Goal: Information Seeking & Learning: Check status

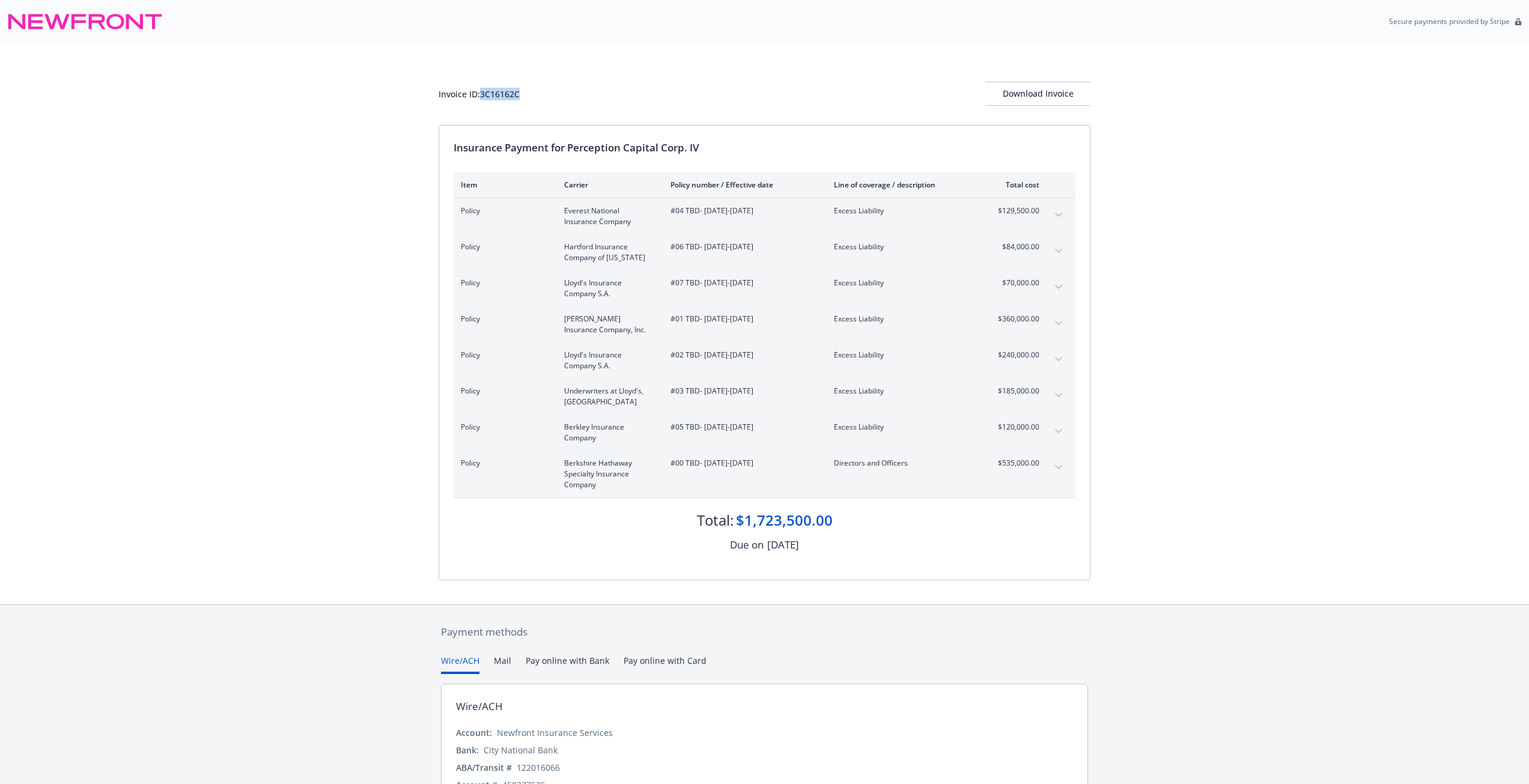
drag, startPoint x: 524, startPoint y: 95, endPoint x: 483, endPoint y: 99, distance: 41.2
click at [483, 99] on div "Invoice ID: 3C16162C Download Invoice" at bounding box center [764, 94] width 652 height 24
copy div "3C16162C"
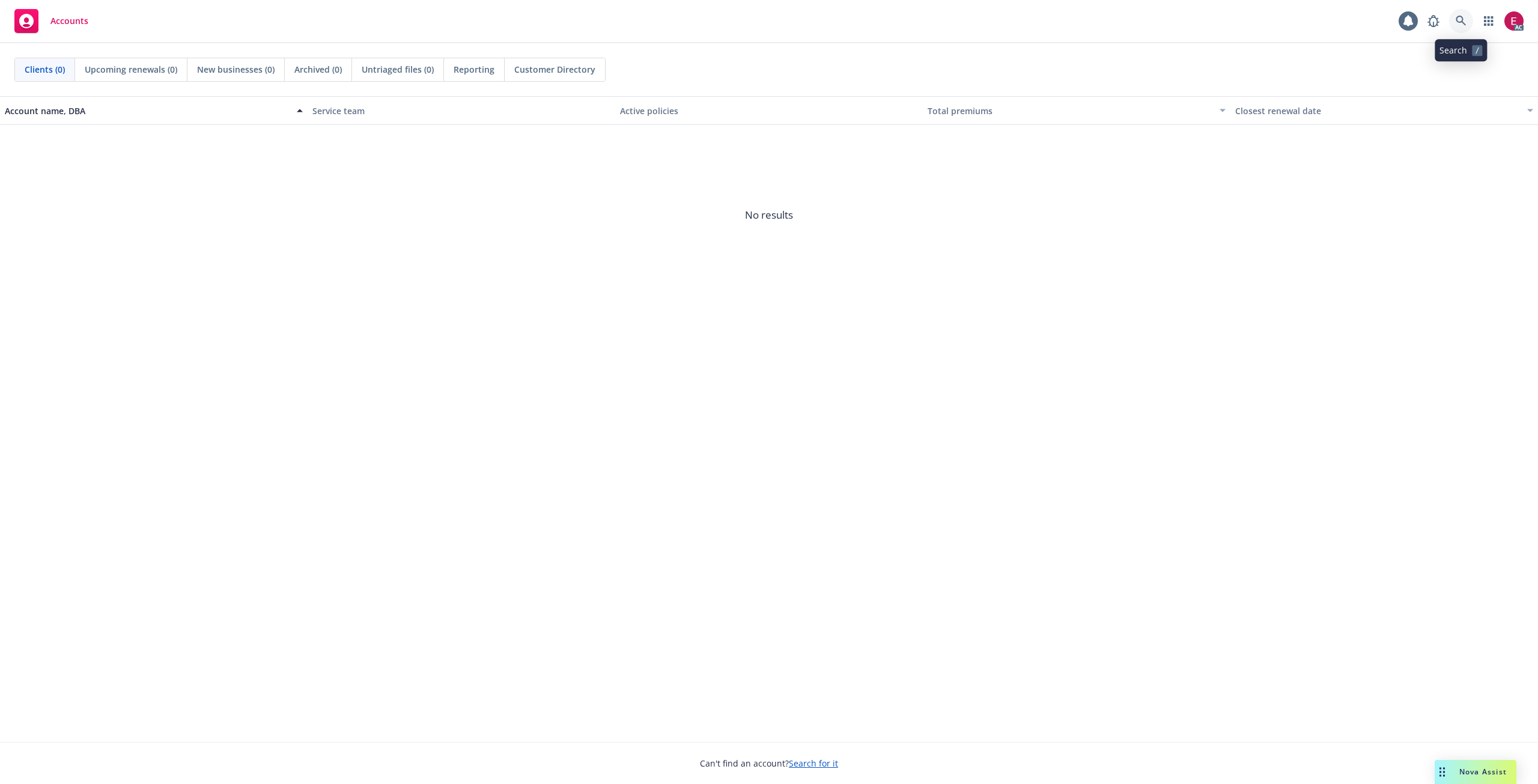
click at [1463, 25] on icon at bounding box center [1461, 20] width 11 height 11
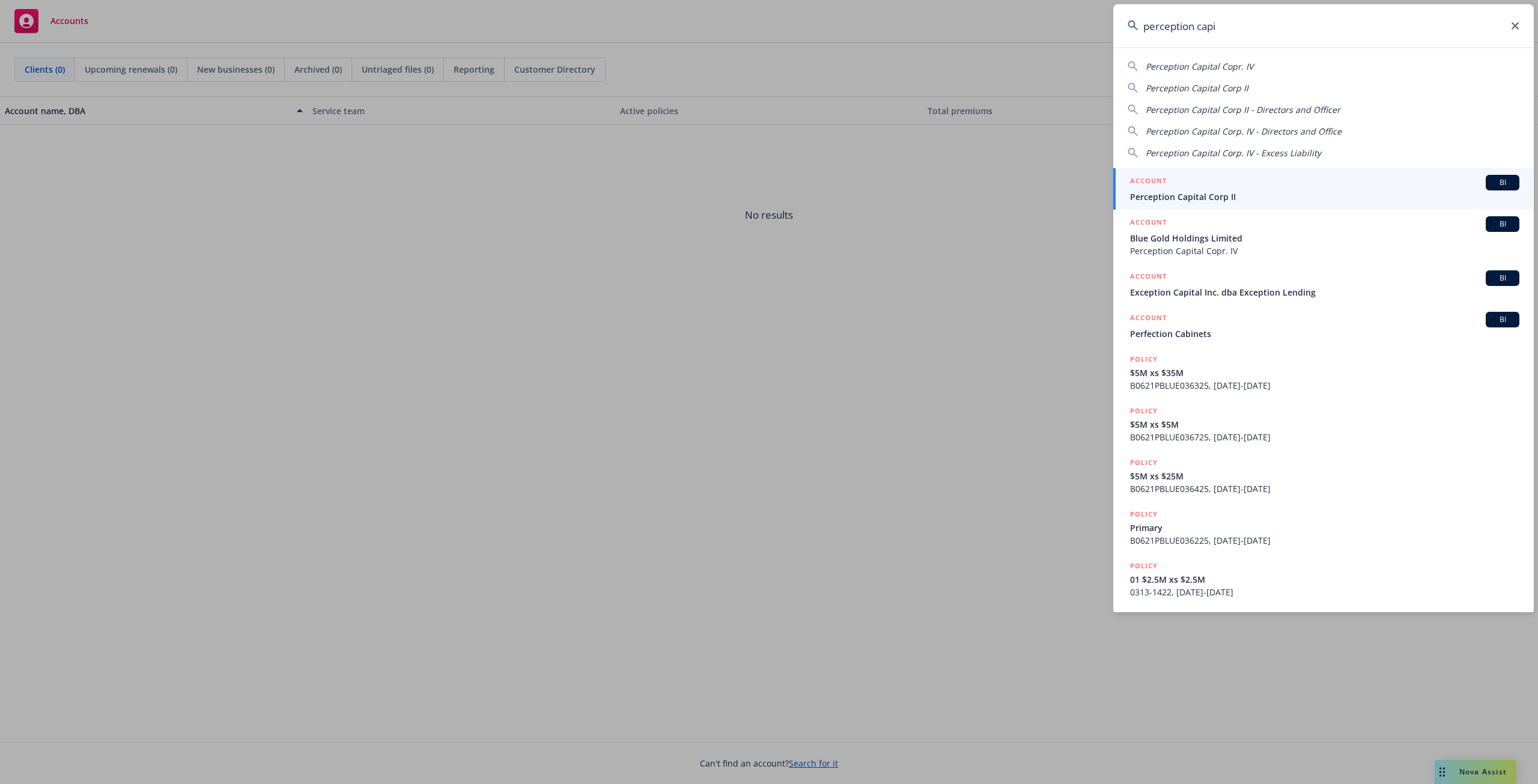
click at [1212, 61] on span "Perception Capital Copr. IV" at bounding box center [1199, 66] width 108 height 11
type input "Perception Capital Copr. IV"
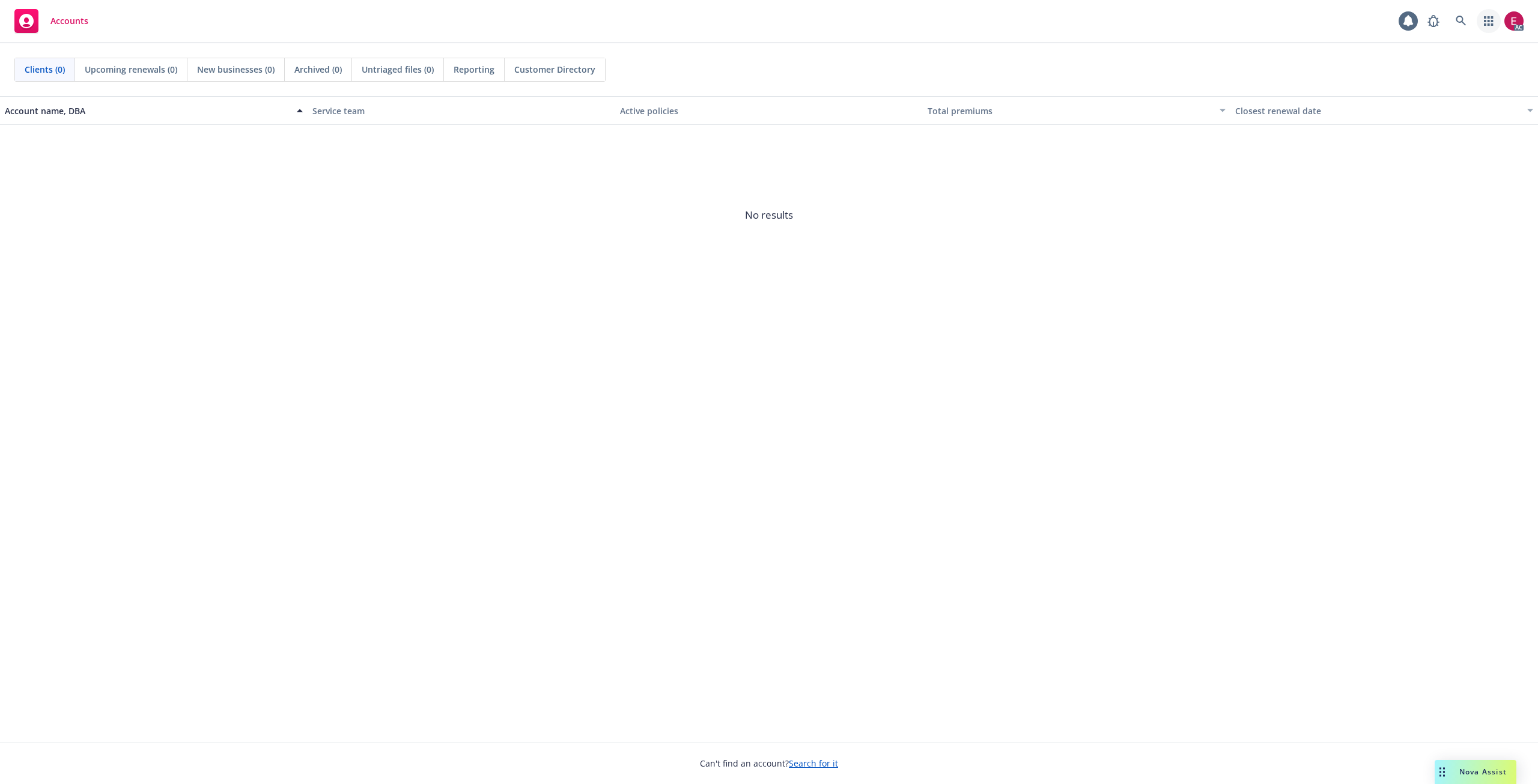
click at [1483, 25] on link "button" at bounding box center [1489, 21] width 24 height 24
click at [1464, 30] on link at bounding box center [1461, 21] width 24 height 24
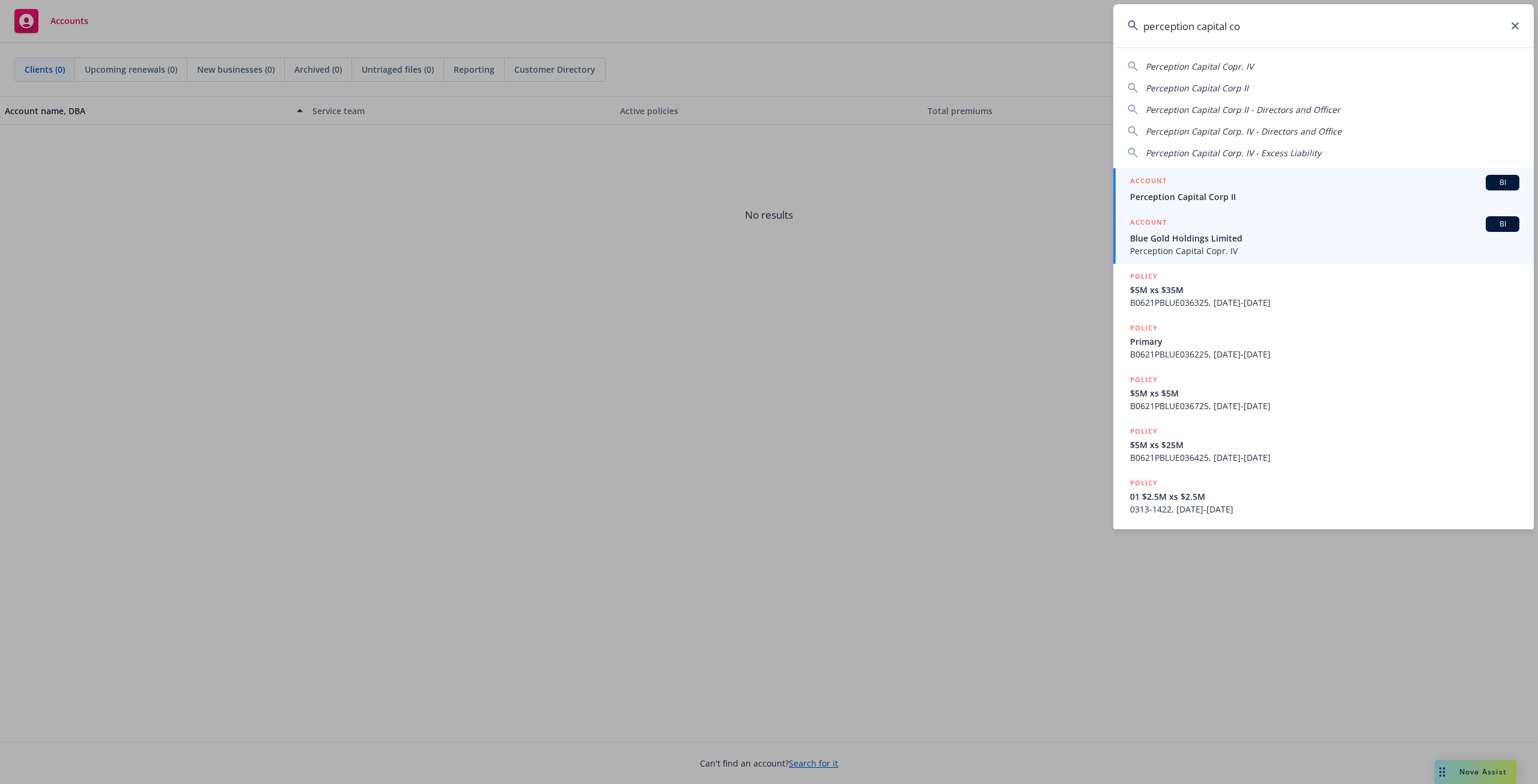
type input "perception capital co"
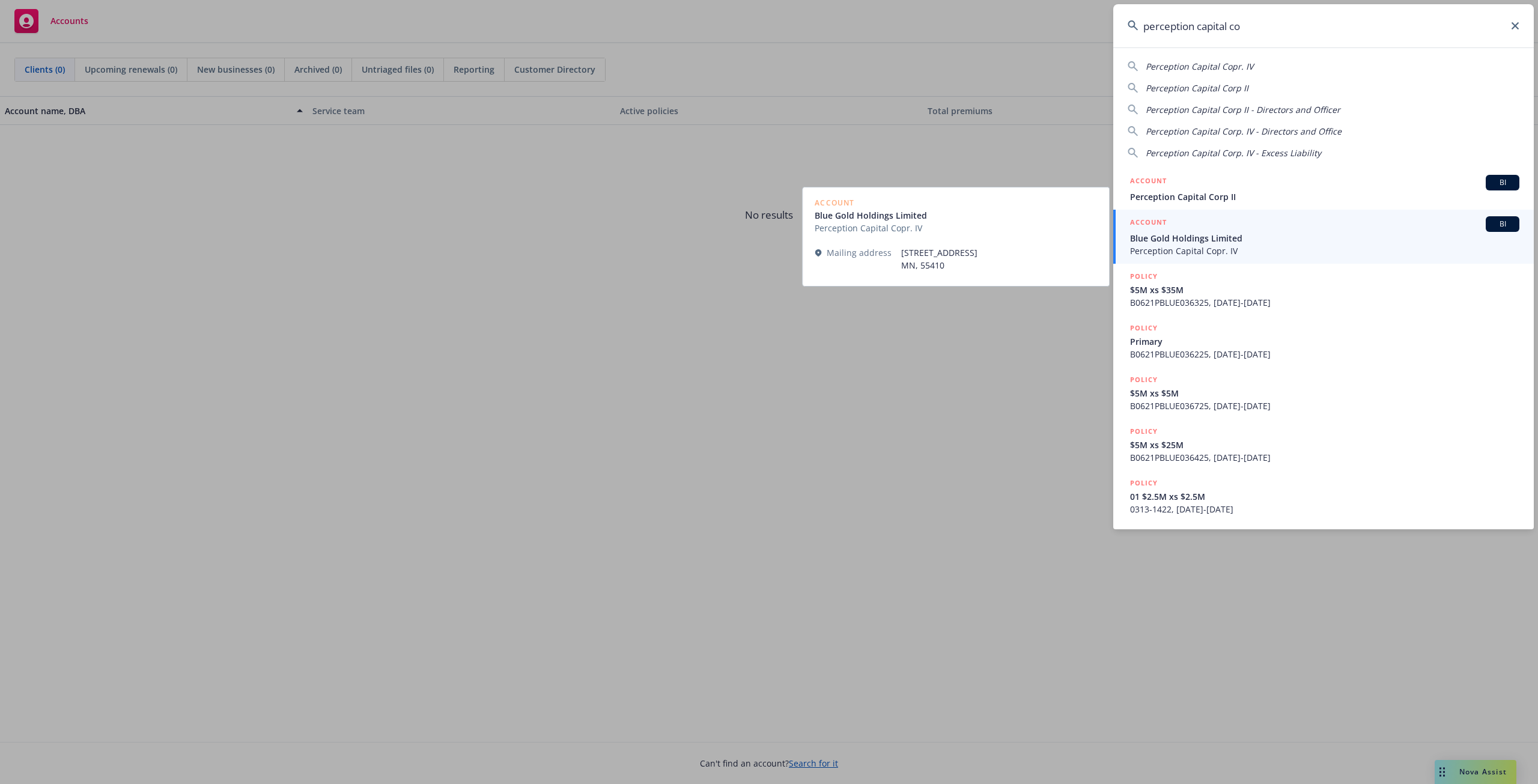
click at [1263, 239] on span "Blue Gold Holdings Limited" at bounding box center [1325, 238] width 390 height 13
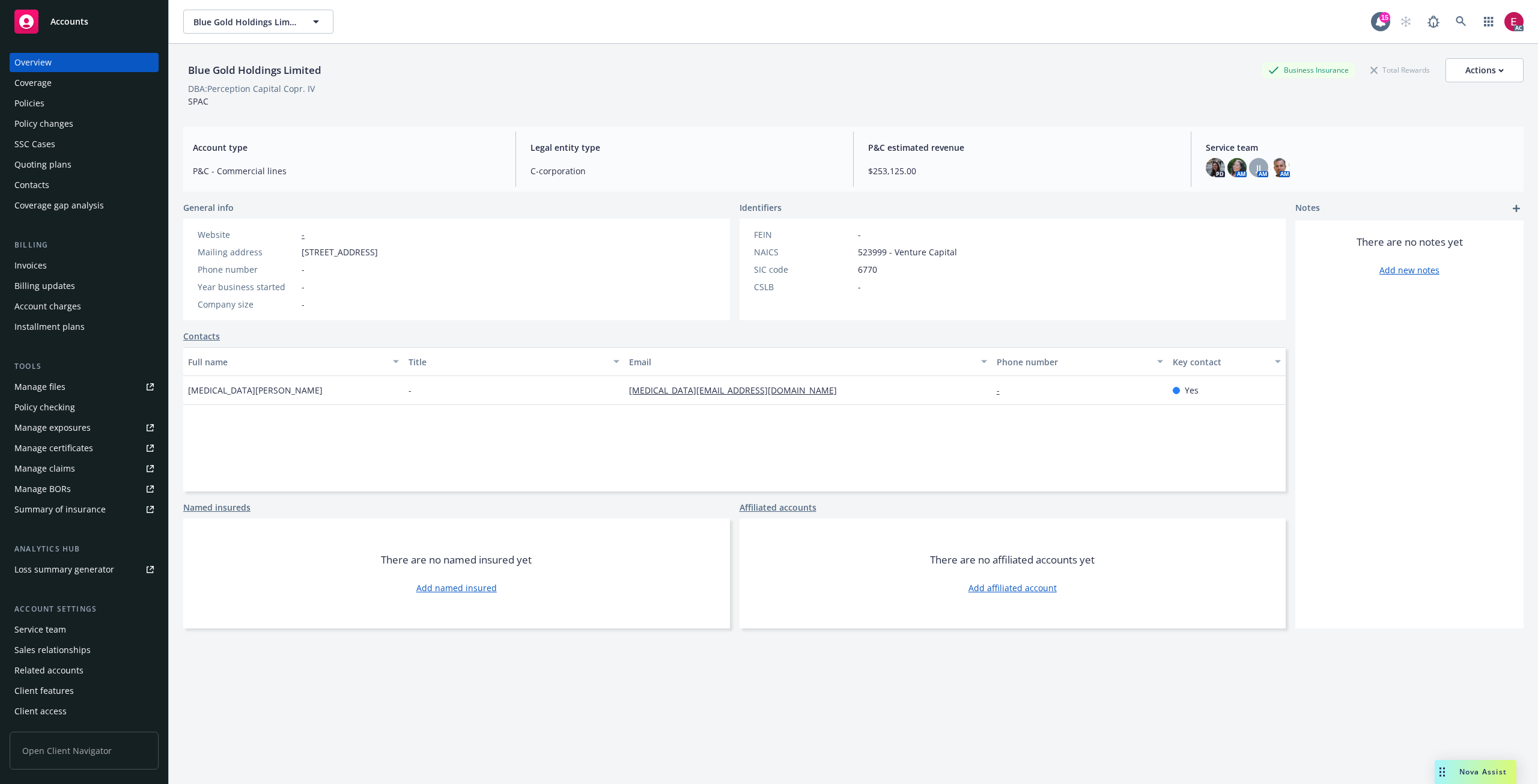
click at [42, 267] on div "Invoices" at bounding box center [30, 265] width 32 height 19
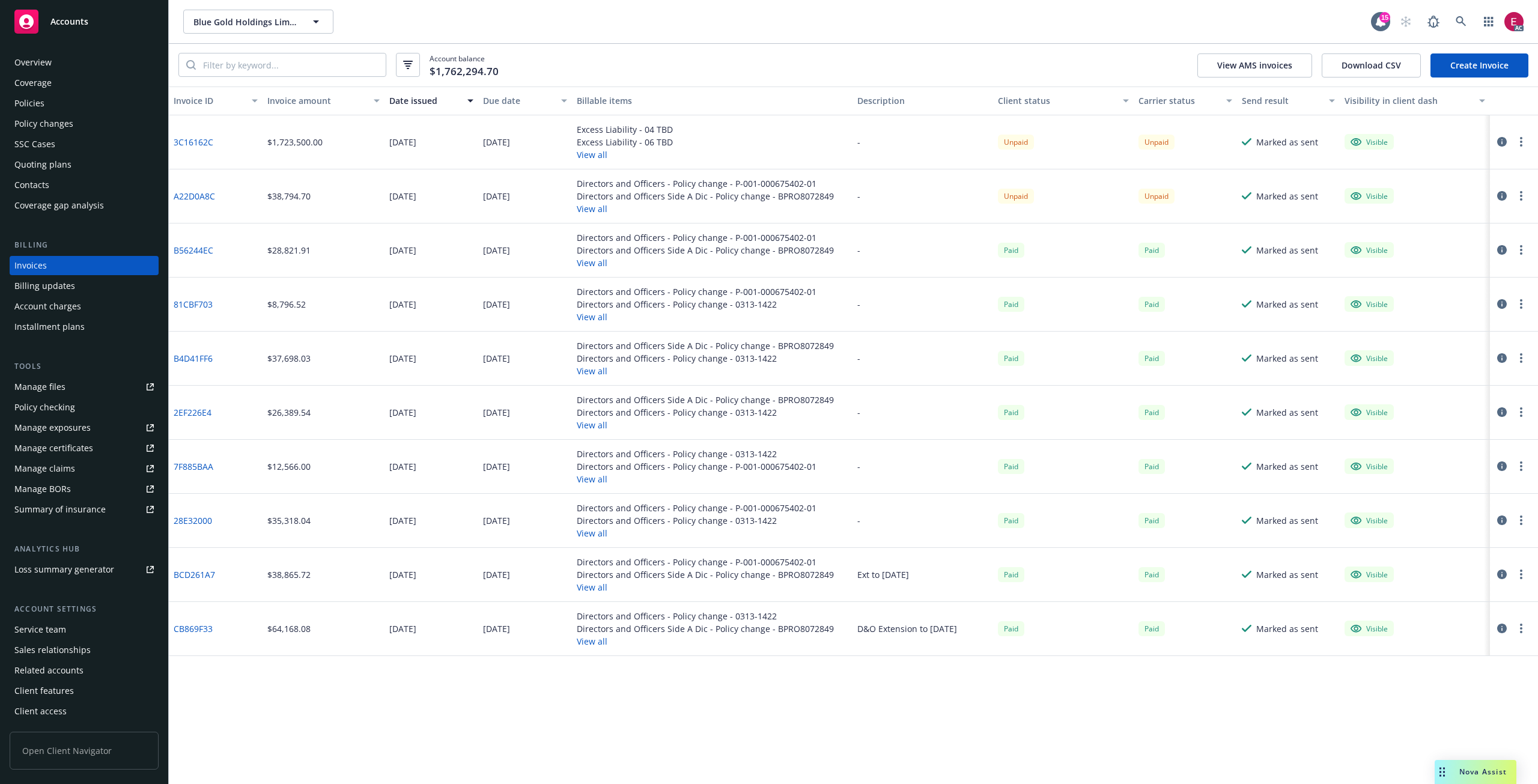
click at [51, 67] on div "Overview" at bounding box center [84, 62] width 139 height 19
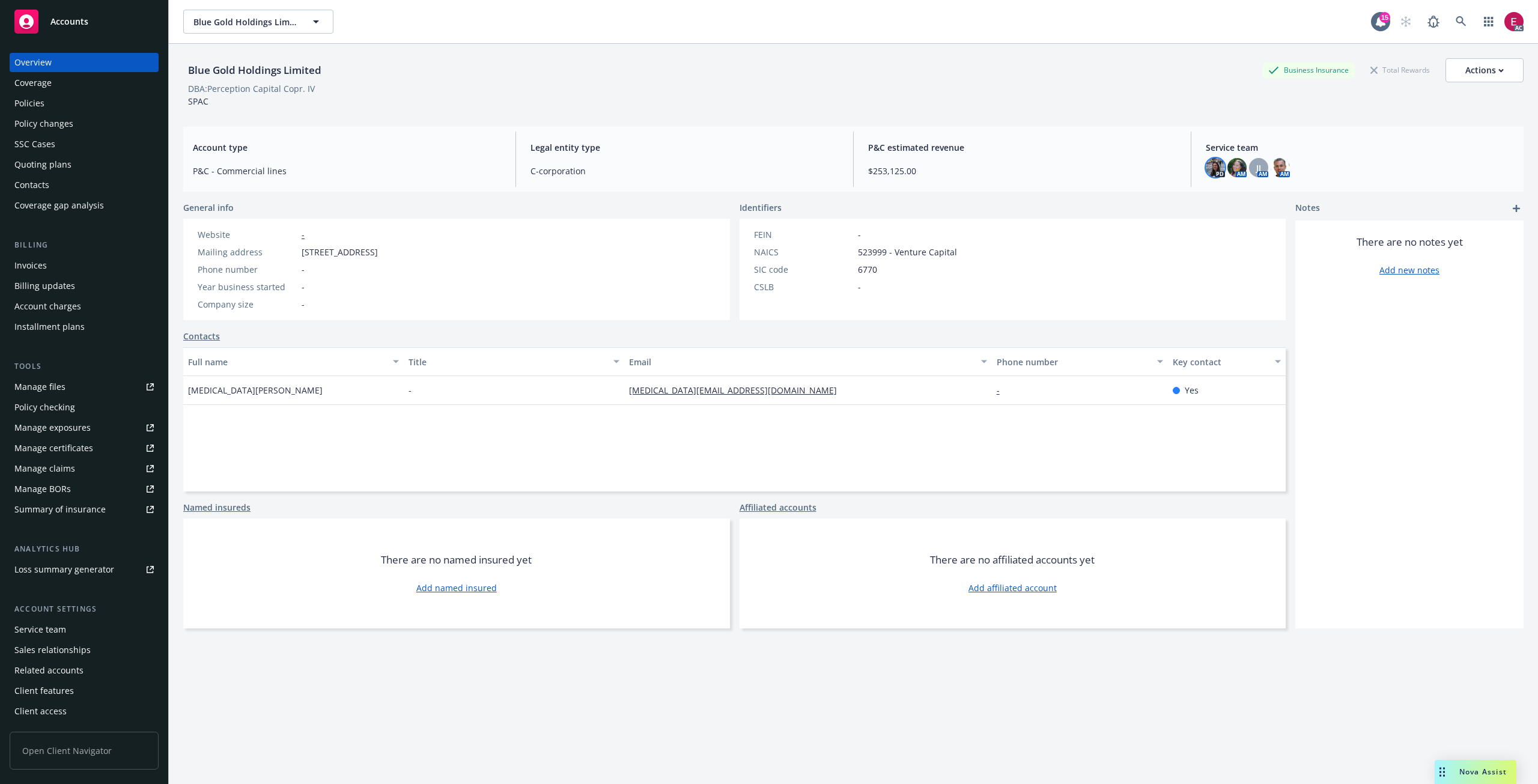
click at [1206, 173] on img at bounding box center [1215, 167] width 19 height 19
click at [1112, 145] on span "P&C estimated revenue" at bounding box center [1022, 147] width 308 height 13
click at [47, 268] on div "Invoices" at bounding box center [84, 265] width 139 height 19
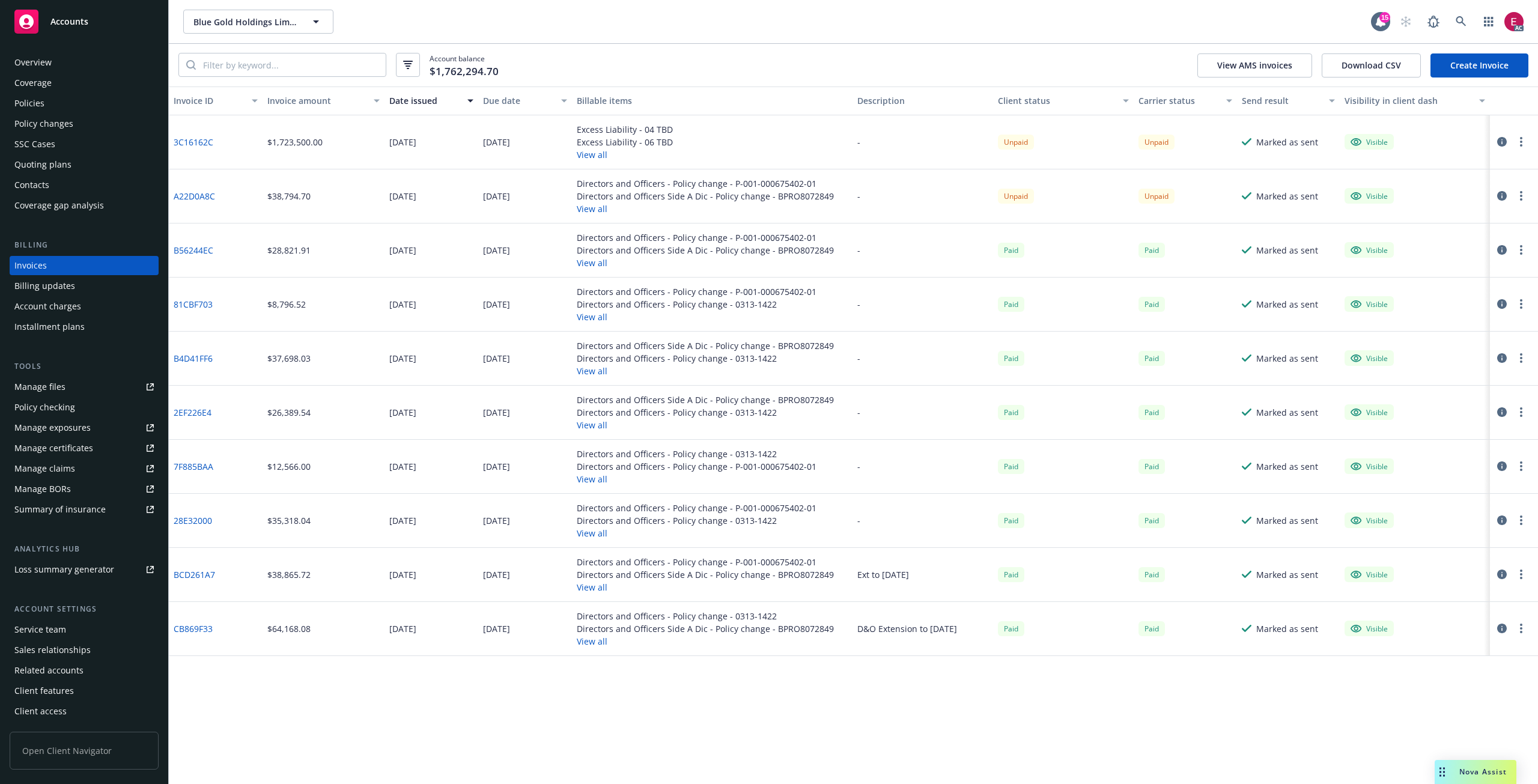
click at [193, 143] on link "3C16162C" at bounding box center [193, 142] width 39 height 13
click at [187, 142] on link "3C16162C" at bounding box center [193, 142] width 39 height 13
click at [58, 61] on div "Overview" at bounding box center [84, 62] width 139 height 19
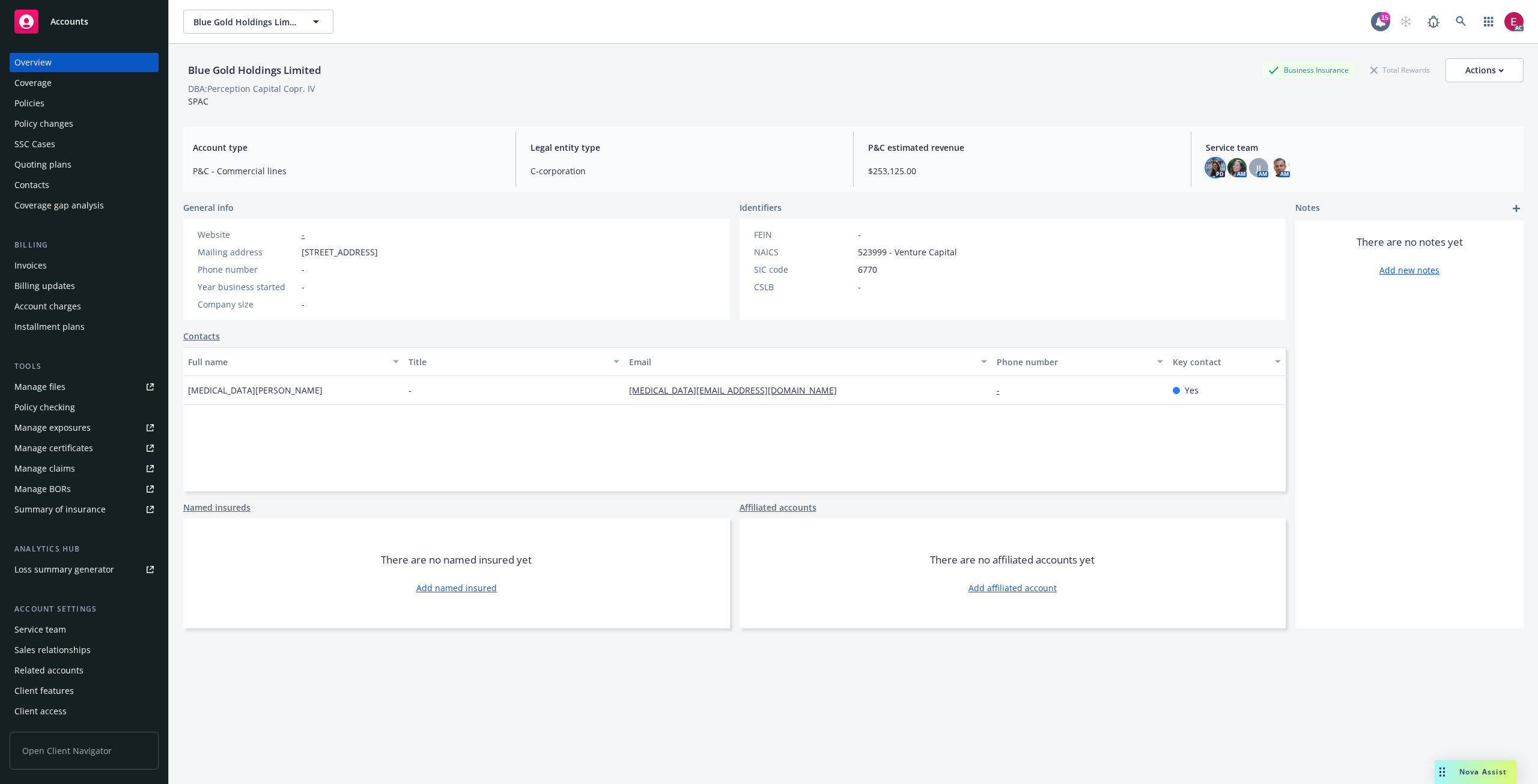
click at [1208, 165] on img at bounding box center [1215, 167] width 19 height 19
click at [1279, 161] on img at bounding box center [1280, 167] width 19 height 19
click at [1213, 165] on img at bounding box center [1215, 167] width 19 height 19
click at [1227, 164] on img at bounding box center [1236, 167] width 19 height 19
click at [1249, 165] on div "JJ" at bounding box center [1258, 167] width 19 height 19
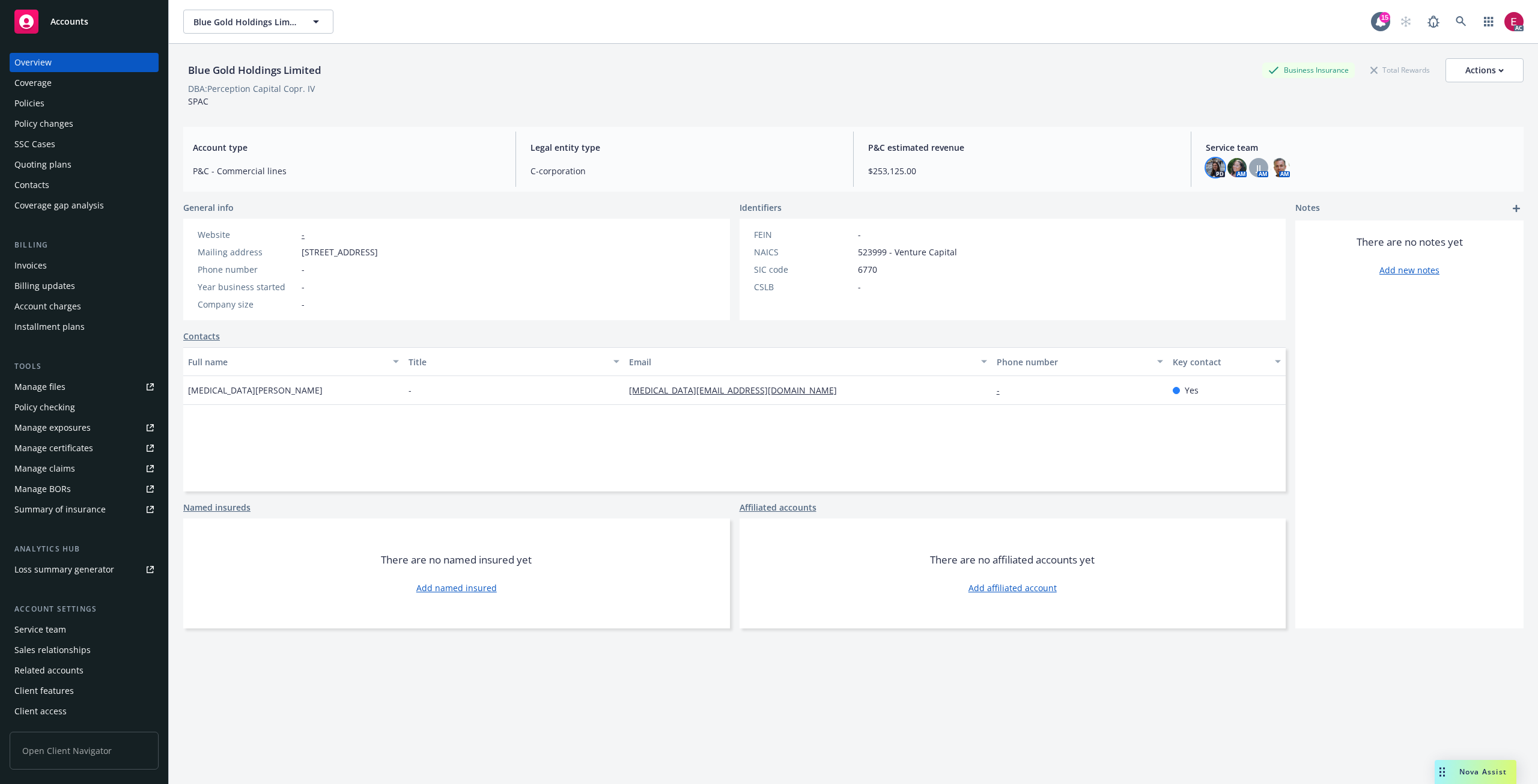
click at [1206, 163] on img at bounding box center [1215, 167] width 19 height 19
click at [55, 634] on div "Service team" at bounding box center [39, 629] width 51 height 19
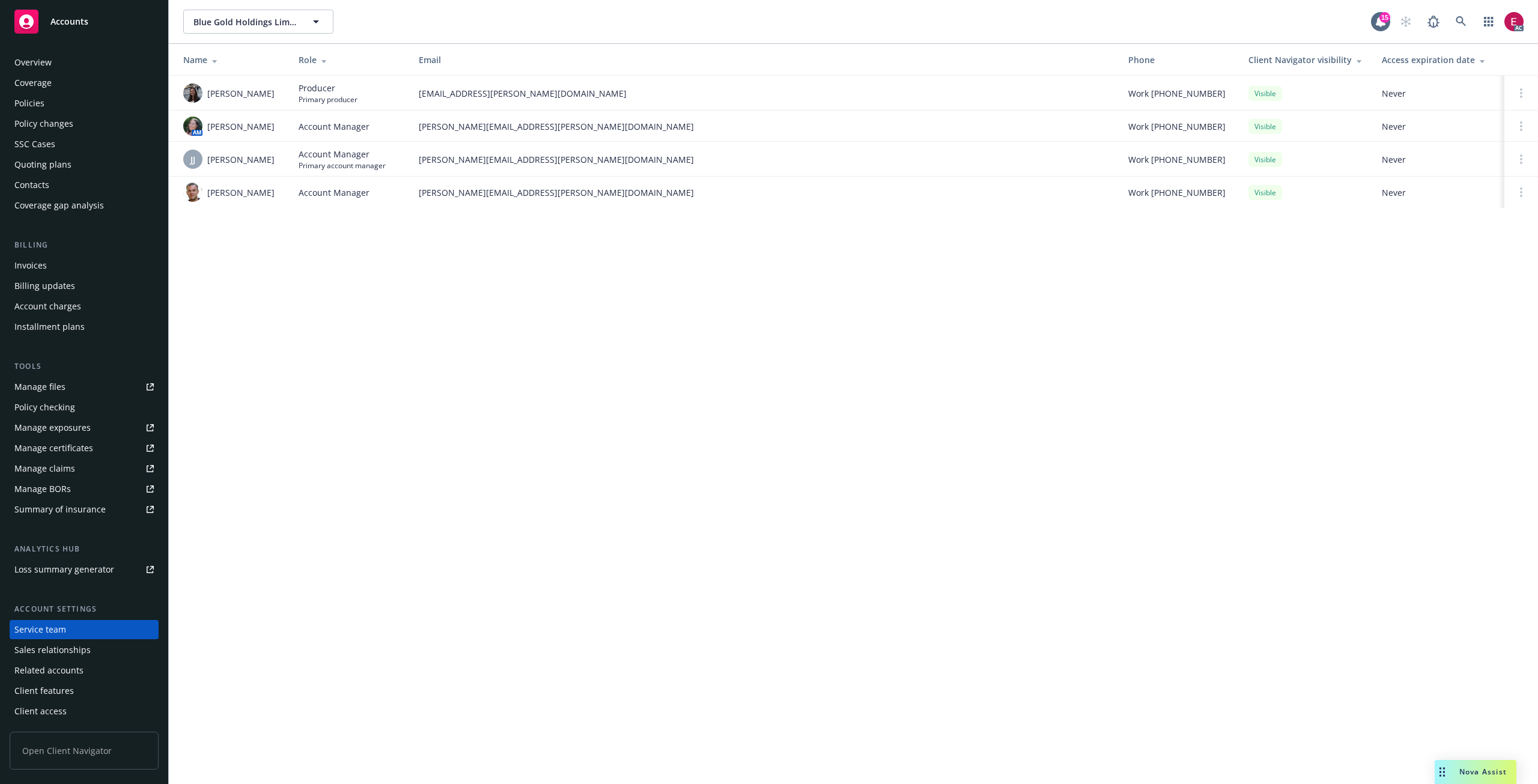
click at [46, 63] on div "Overview" at bounding box center [32, 62] width 37 height 19
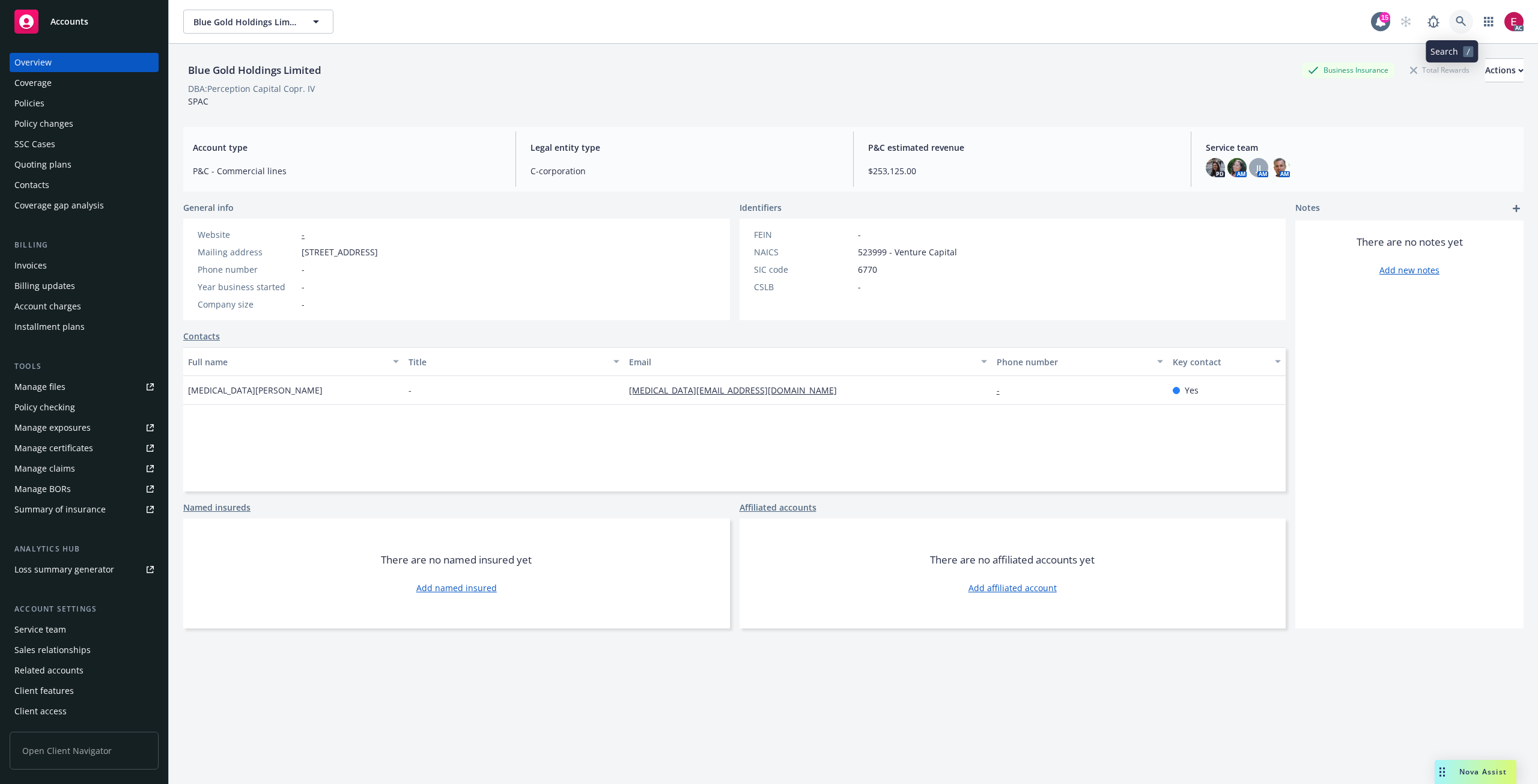
click at [1456, 23] on icon at bounding box center [1461, 21] width 11 height 11
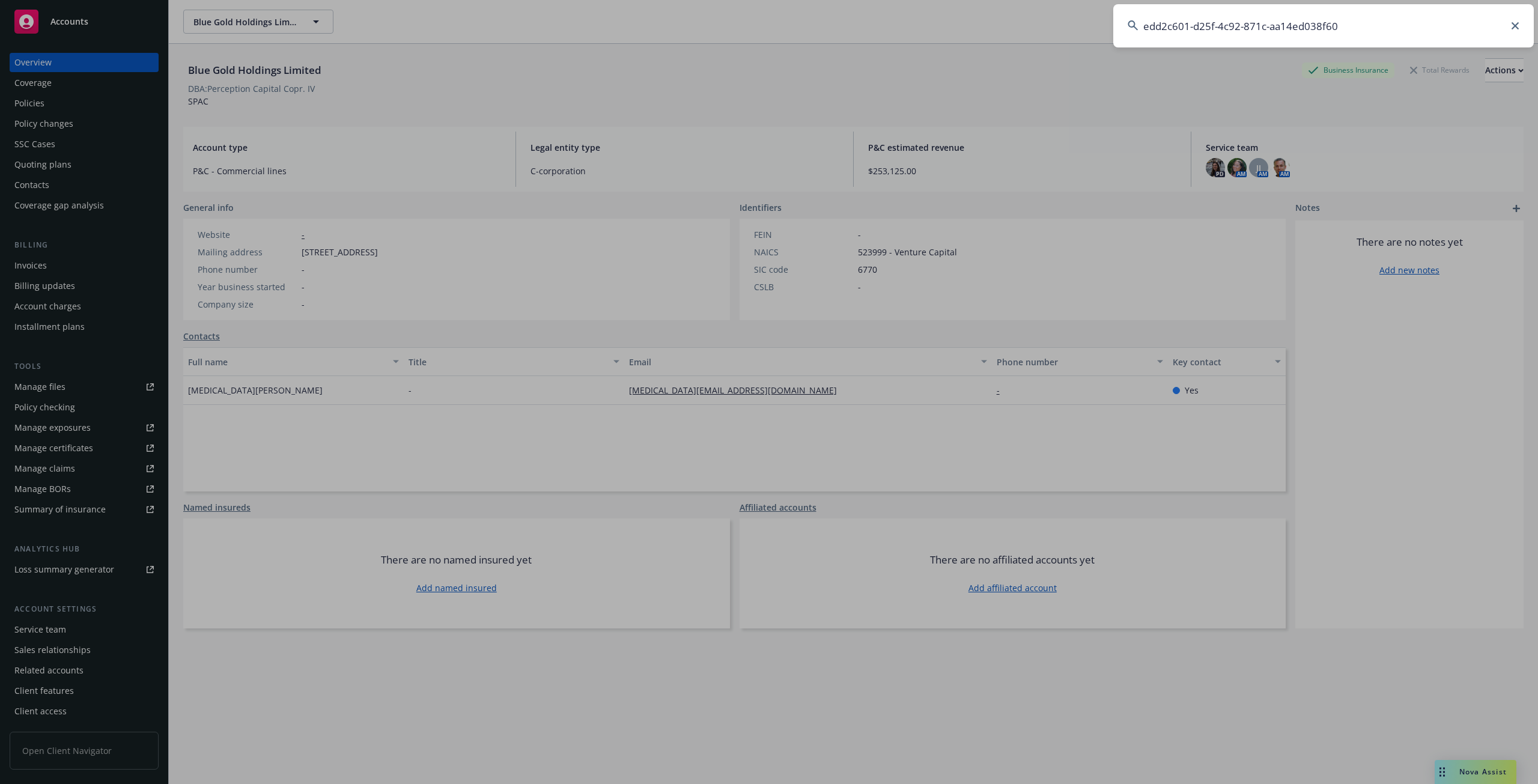
click at [1217, 25] on input "edd2c601-d25f-4c92-871c-aa14ed038f60" at bounding box center [1323, 25] width 421 height 43
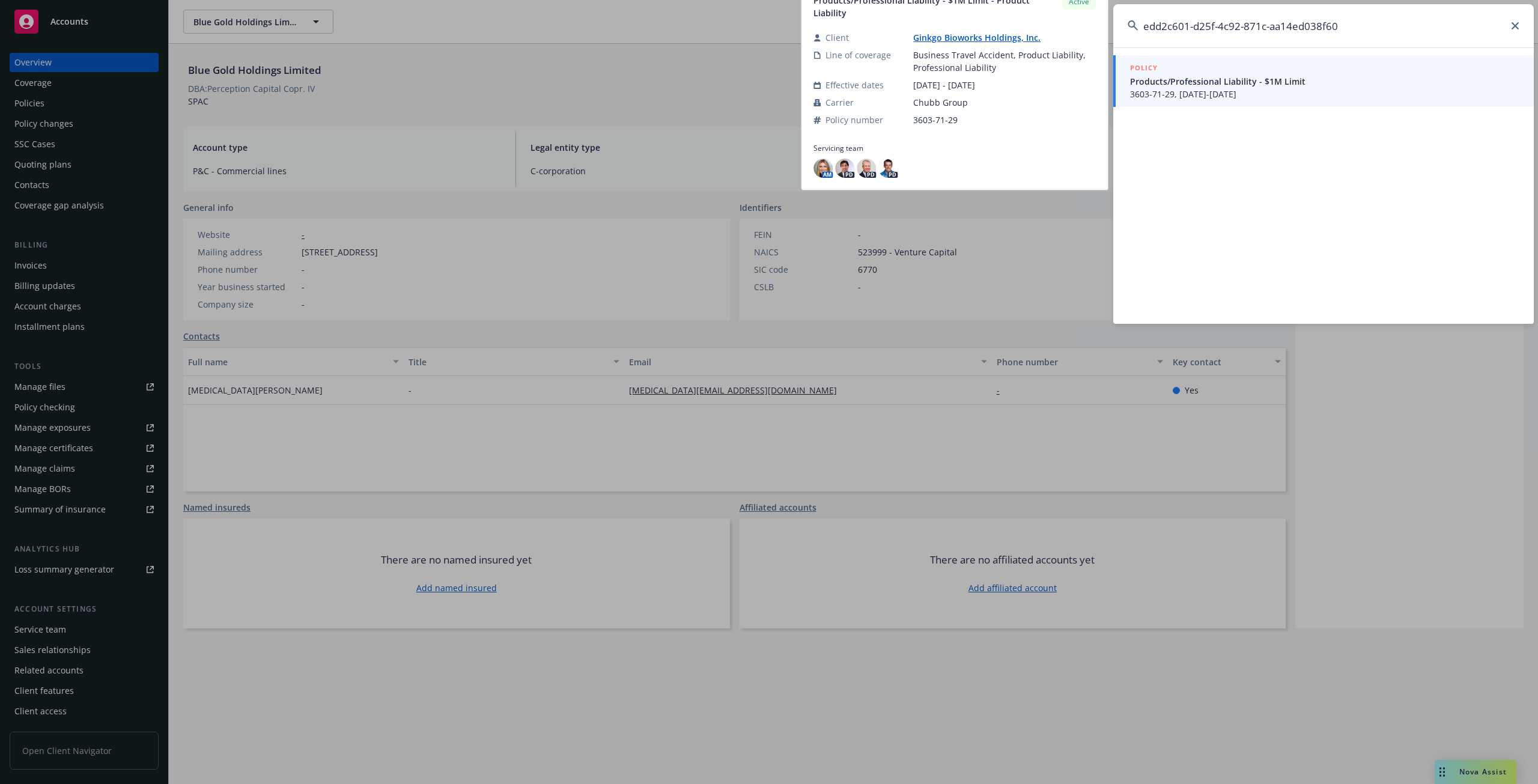
type input "edd2c601-d25f-4c92-871c-aa14ed038f60"
click at [1201, 88] on span "3603-71-29, [DATE]-[DATE]" at bounding box center [1325, 94] width 390 height 13
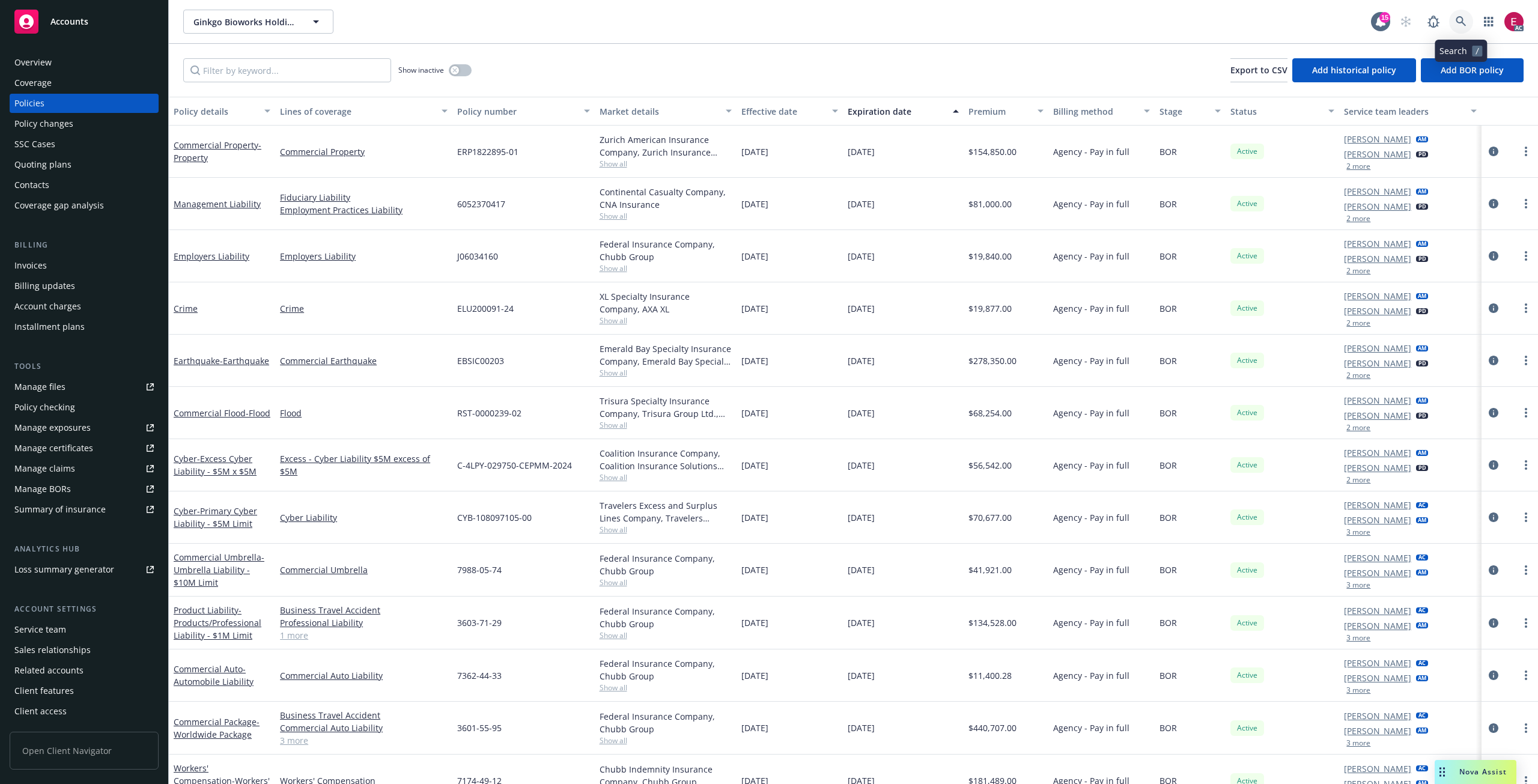
click at [1460, 19] on icon at bounding box center [1461, 21] width 11 height 11
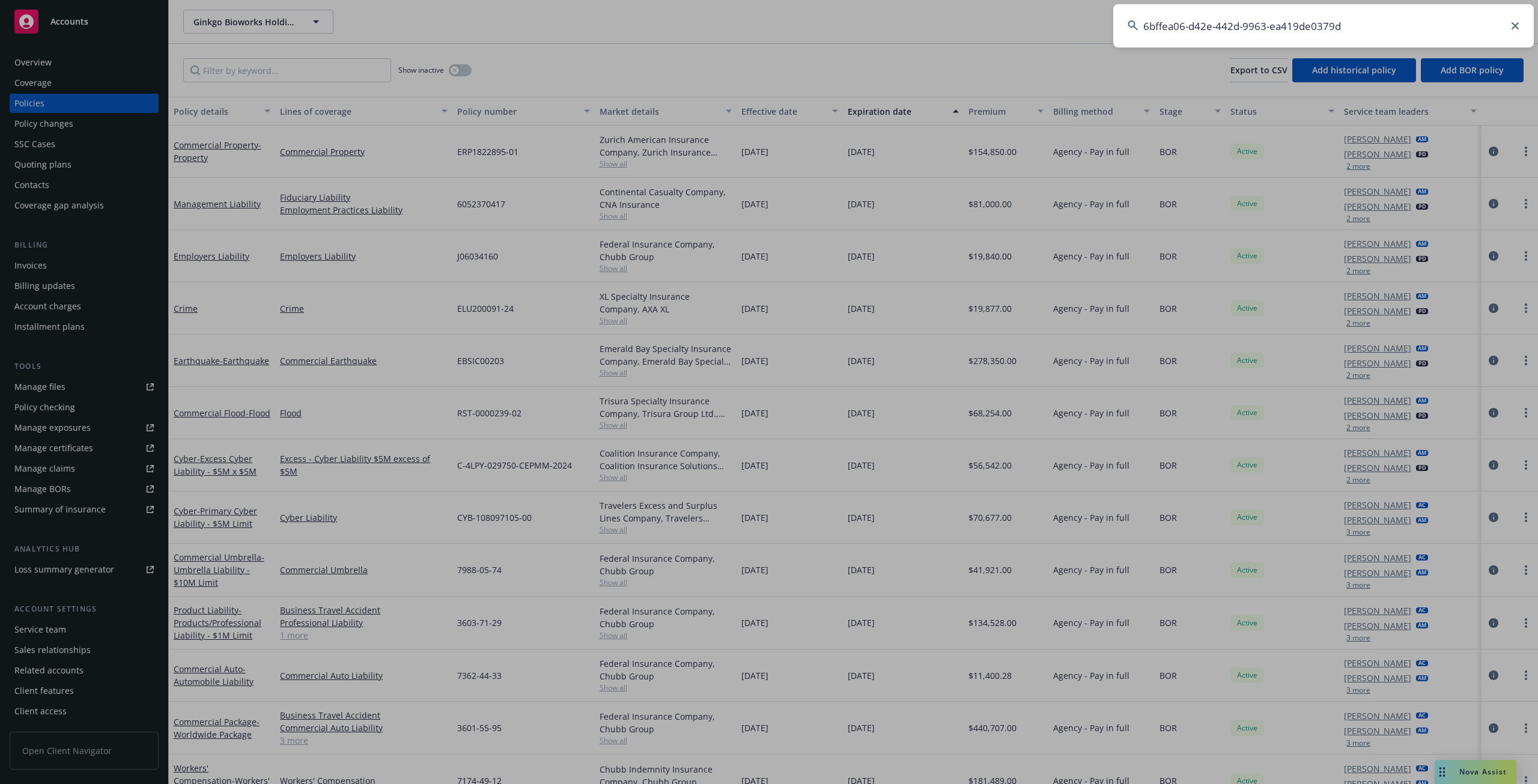
click at [1265, 27] on input "6bffea06-d42e-442d-9963-ea419de0379d" at bounding box center [1323, 25] width 421 height 43
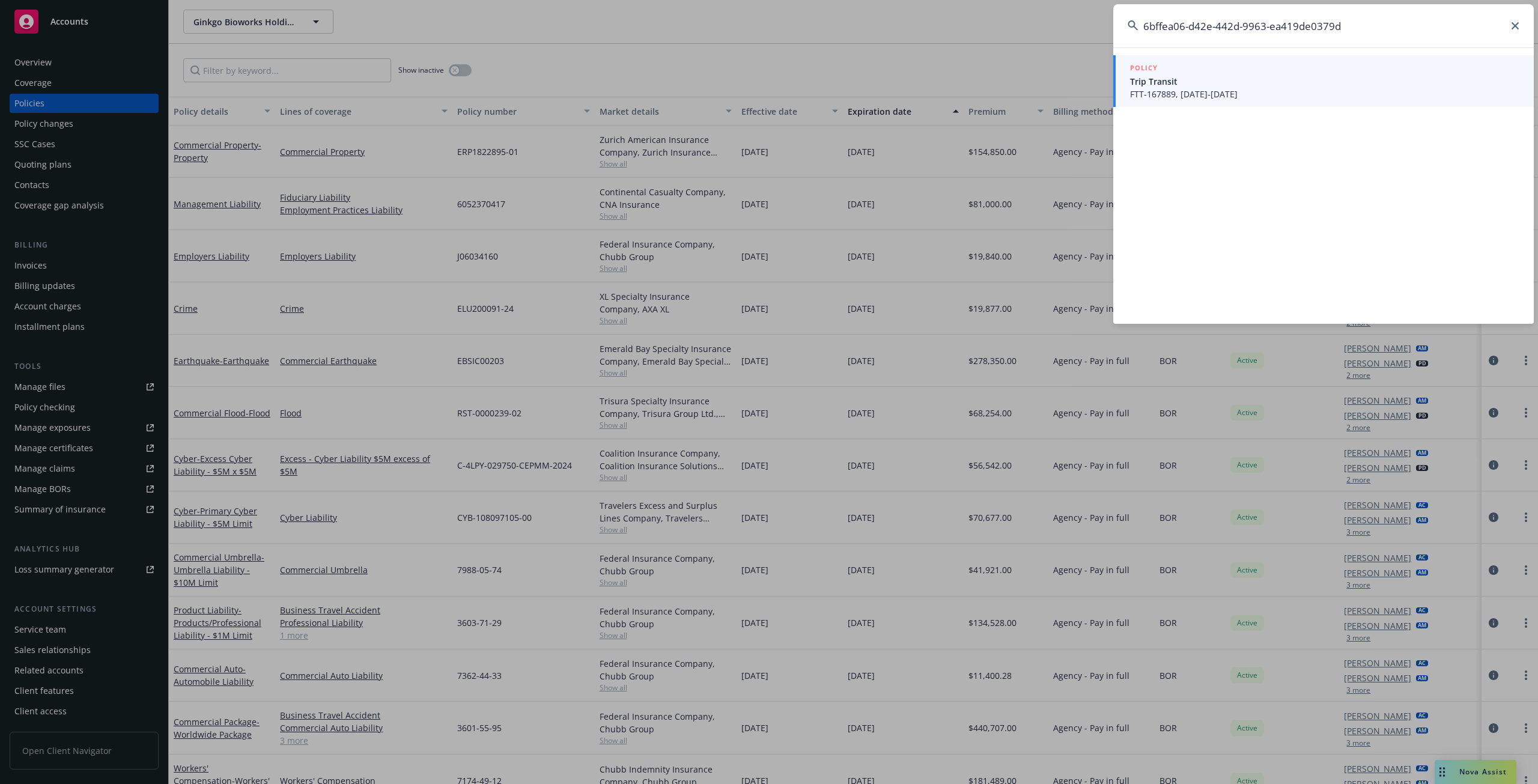
type input "6bffea06-d42e-442d-9963-ea419de0379d"
click at [1162, 96] on span "FTT-167889, [DATE]-[DATE]" at bounding box center [1325, 94] width 390 height 13
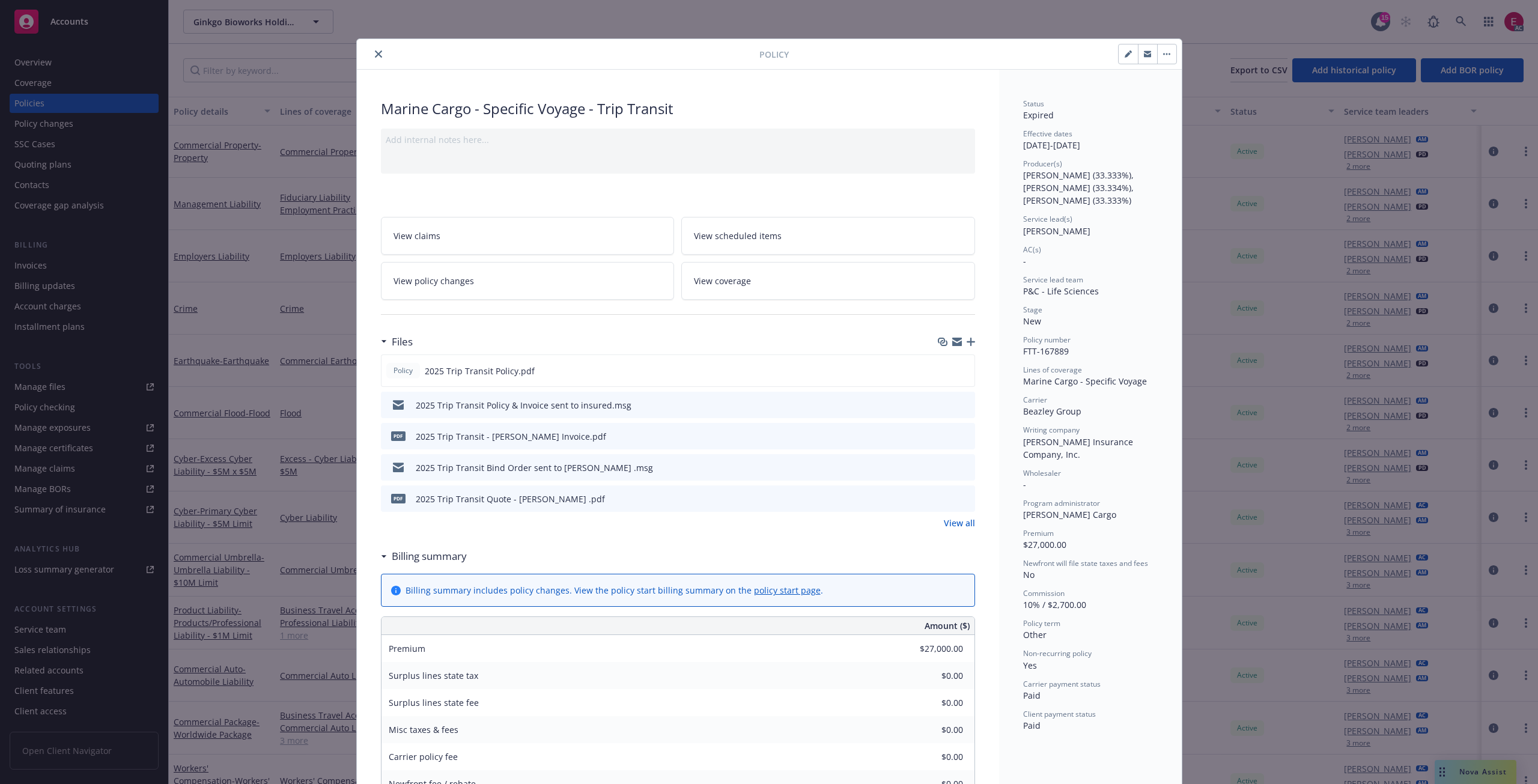
click at [371, 53] on button "close" at bounding box center [378, 54] width 14 height 14
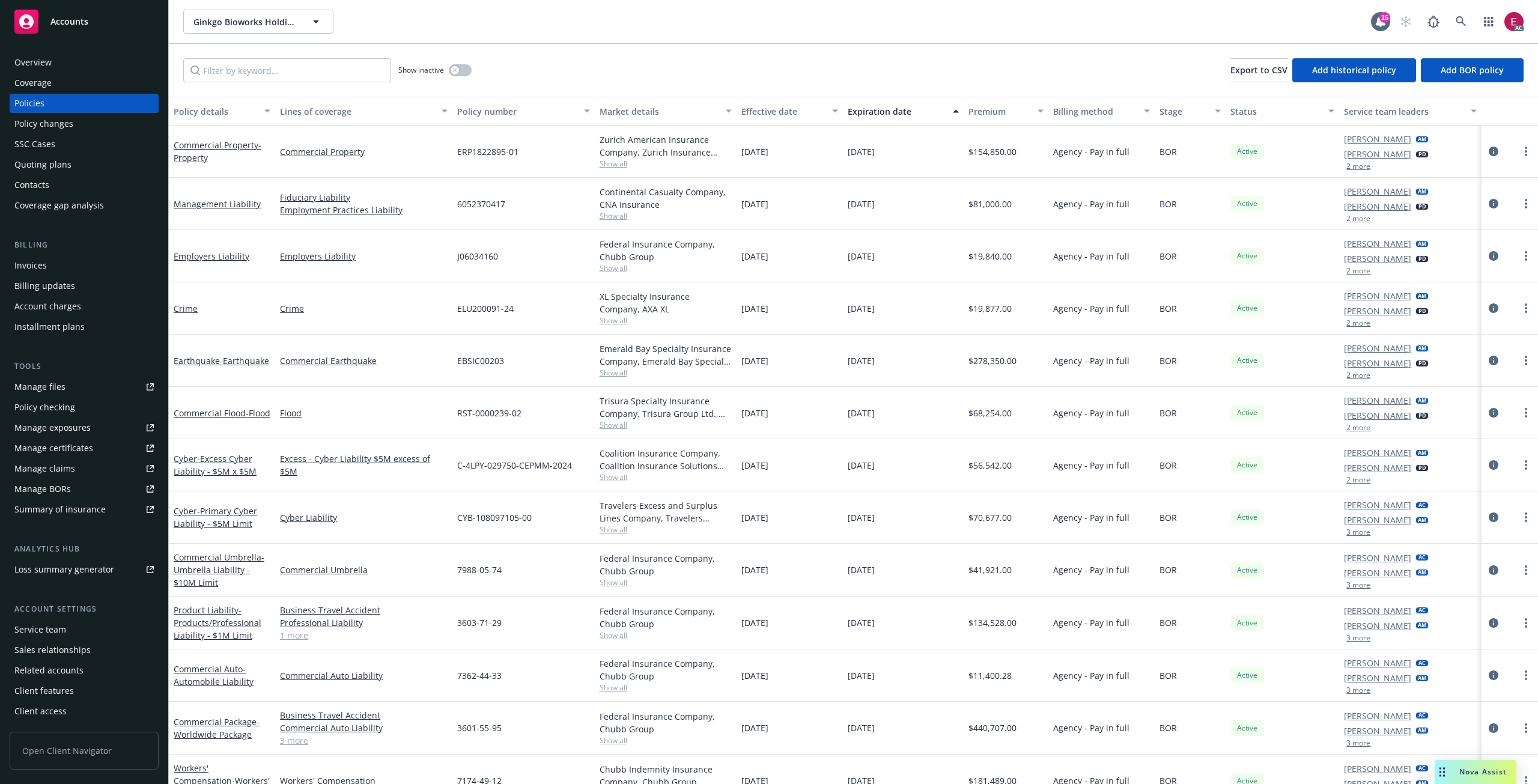
click at [600, 287] on div "XL Specialty Insurance Company, AXA XL Show all" at bounding box center [665, 309] width 142 height 52
click at [1461, 15] on link at bounding box center [1461, 22] width 24 height 24
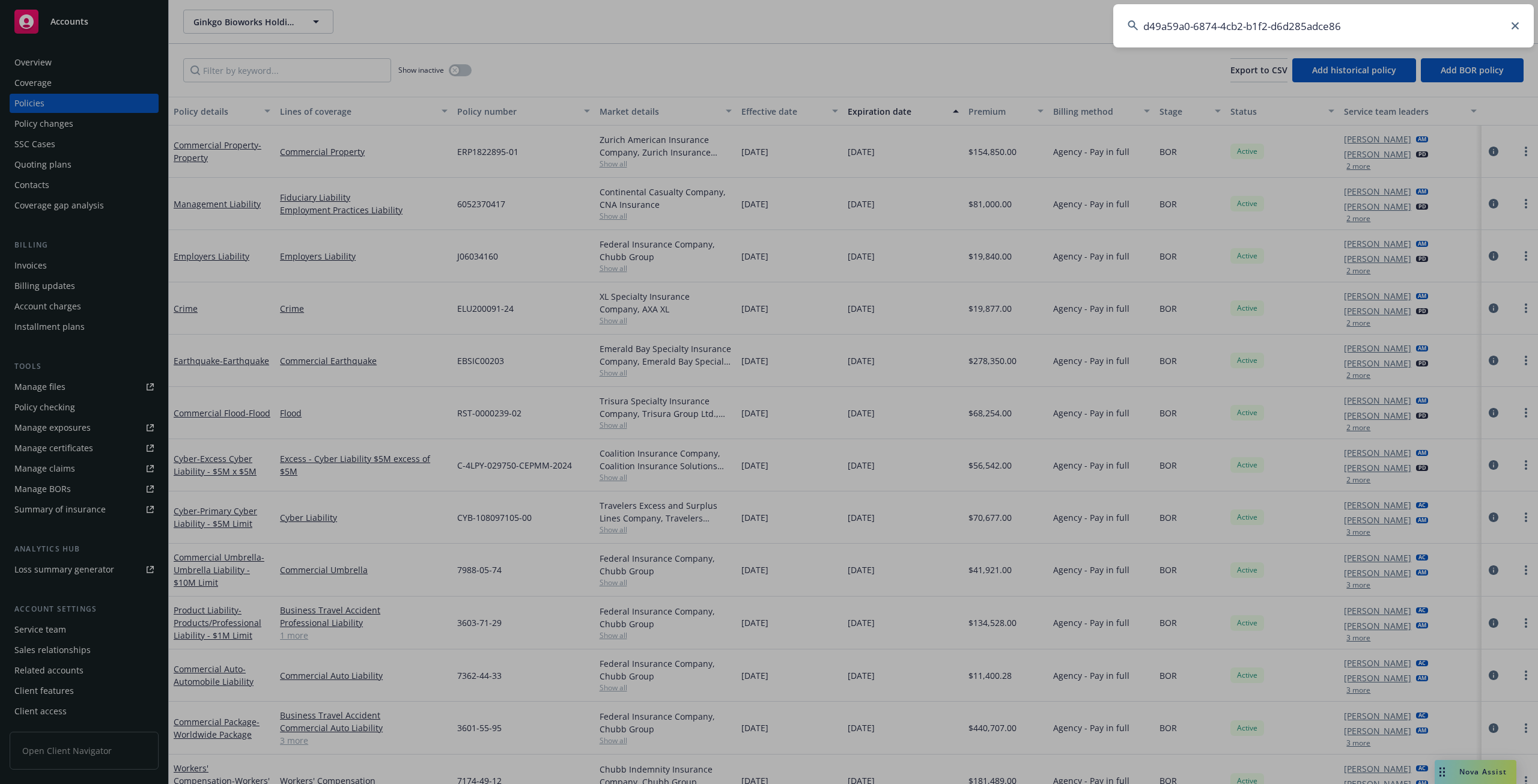
click at [1300, 25] on input "d49a59a0-6874-4cb2-b1f2-d6d285adce86" at bounding box center [1323, 25] width 421 height 43
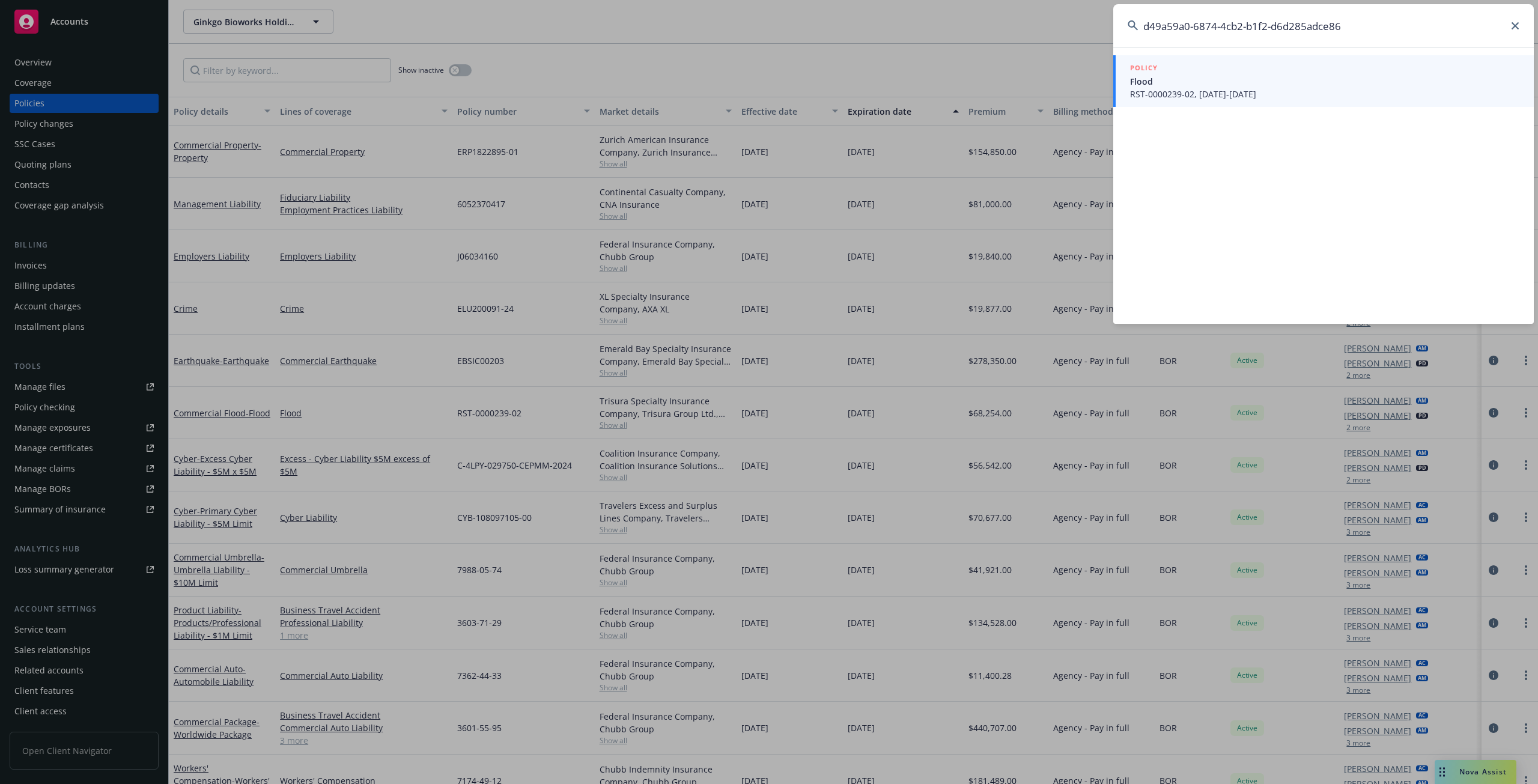
type input "d49a59a0-6874-4cb2-b1f2-d6d285adce86"
click at [1236, 73] on div "POLICY" at bounding box center [1325, 68] width 390 height 13
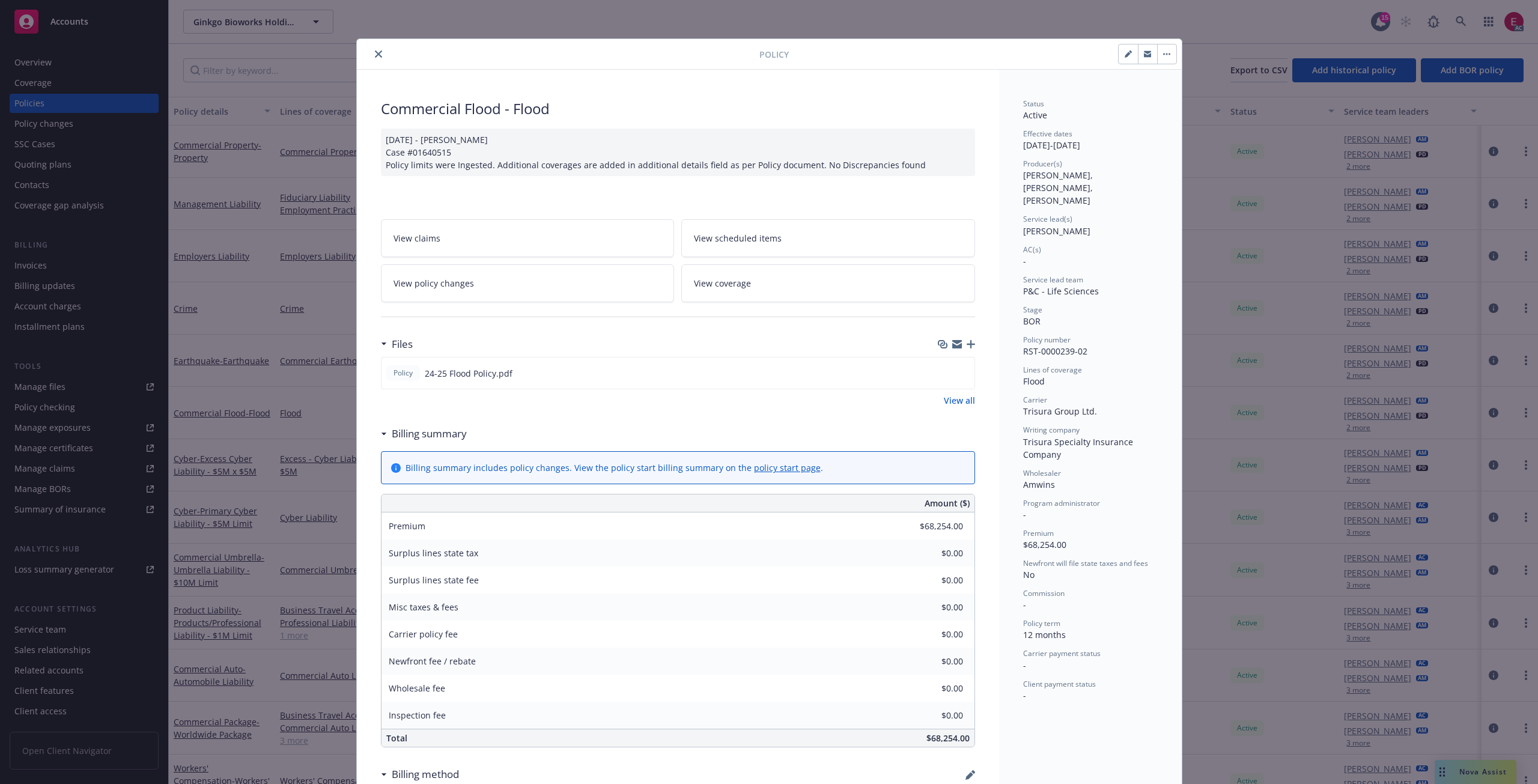
click at [375, 53] on icon "close" at bounding box center [378, 54] width 7 height 7
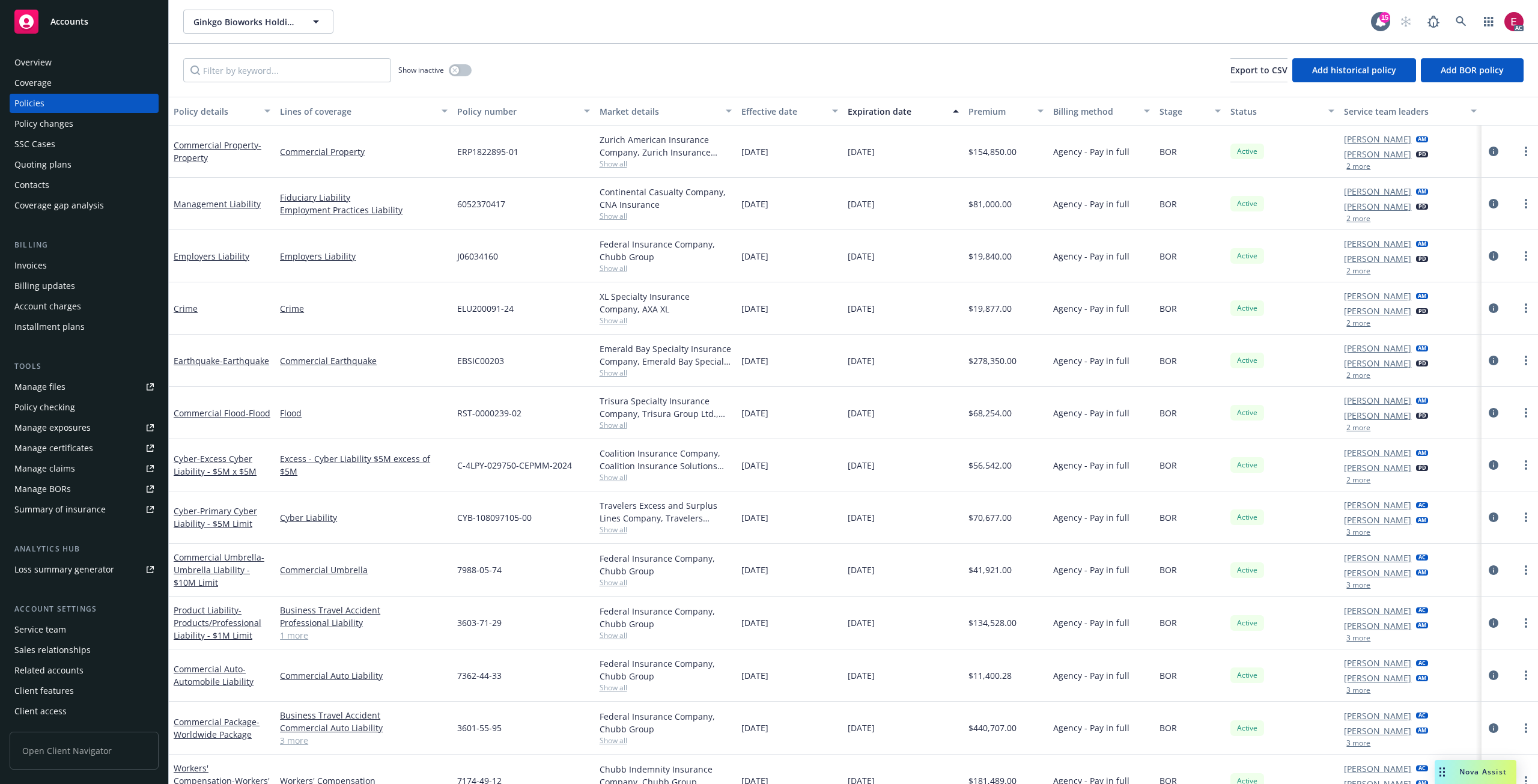
click at [1128, 182] on div "Agency - Pay in full" at bounding box center [1101, 204] width 106 height 52
click at [1079, 31] on div "Ginkgo Bioworks Holdings, Inc. Ginkgo Bioworks Holdings, Inc." at bounding box center [777, 22] width 1188 height 24
